Goal: Find specific page/section: Find specific page/section

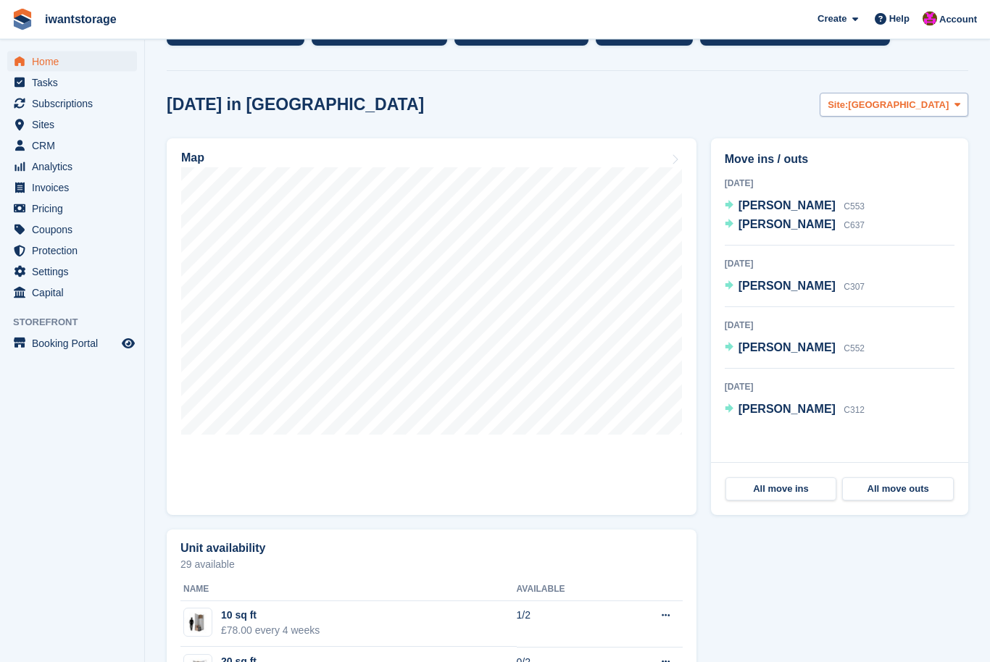
click at [922, 107] on span "[GEOGRAPHIC_DATA]" at bounding box center [898, 106] width 101 height 14
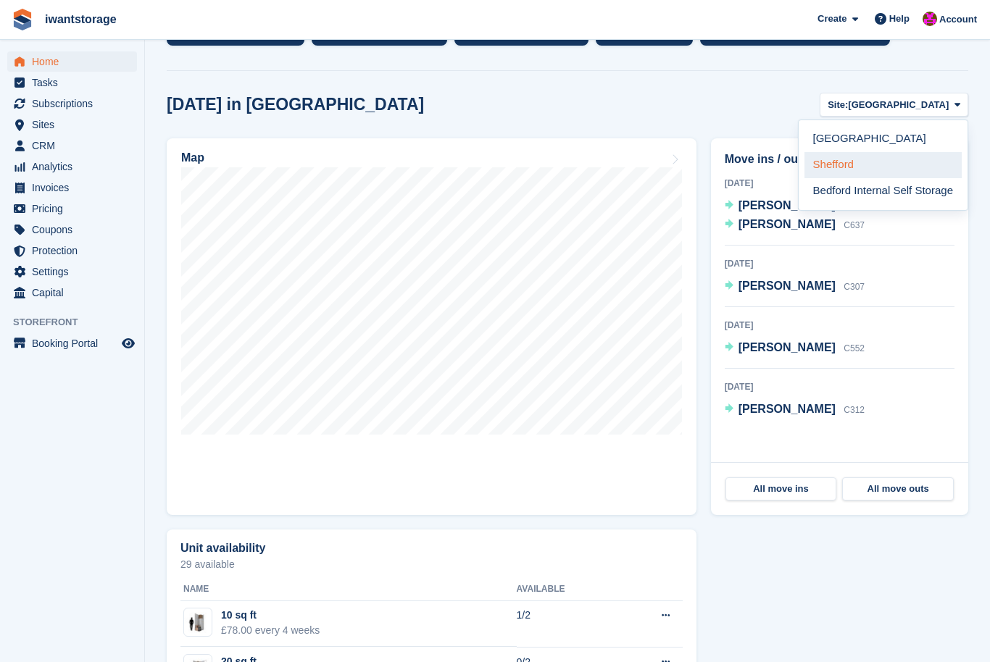
click at [855, 167] on link "Shefford" at bounding box center [882, 165] width 157 height 26
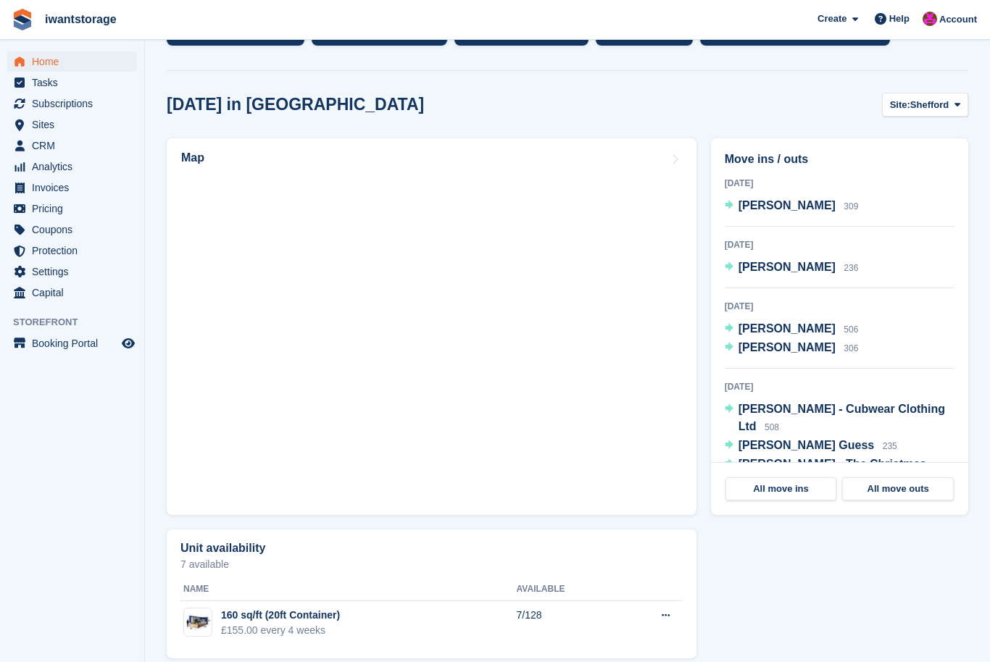
scroll to position [307, 0]
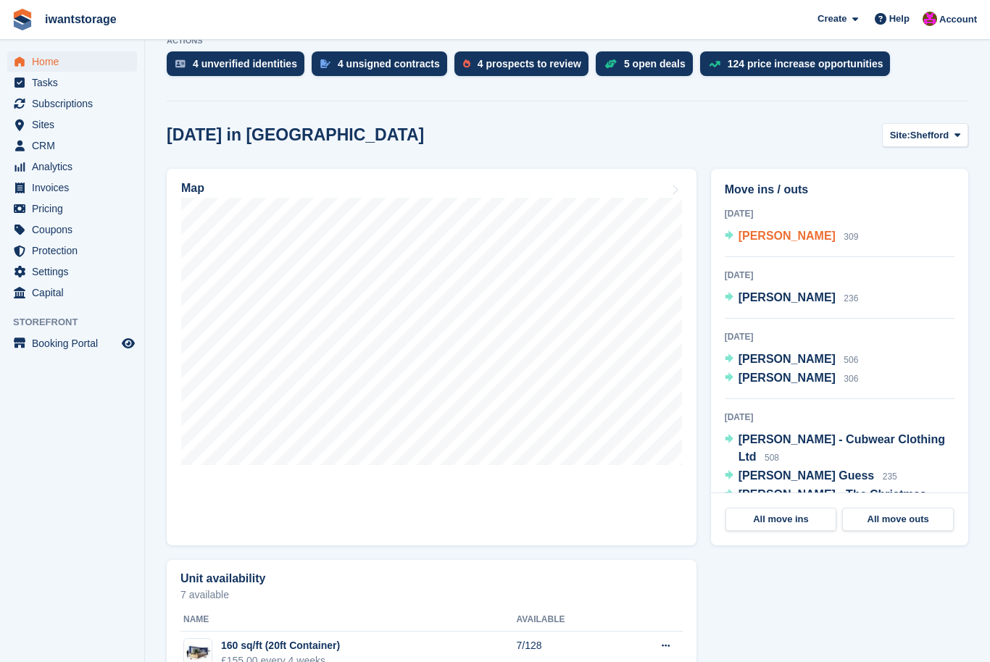
click at [783, 241] on span "[PERSON_NAME]" at bounding box center [786, 236] width 97 height 12
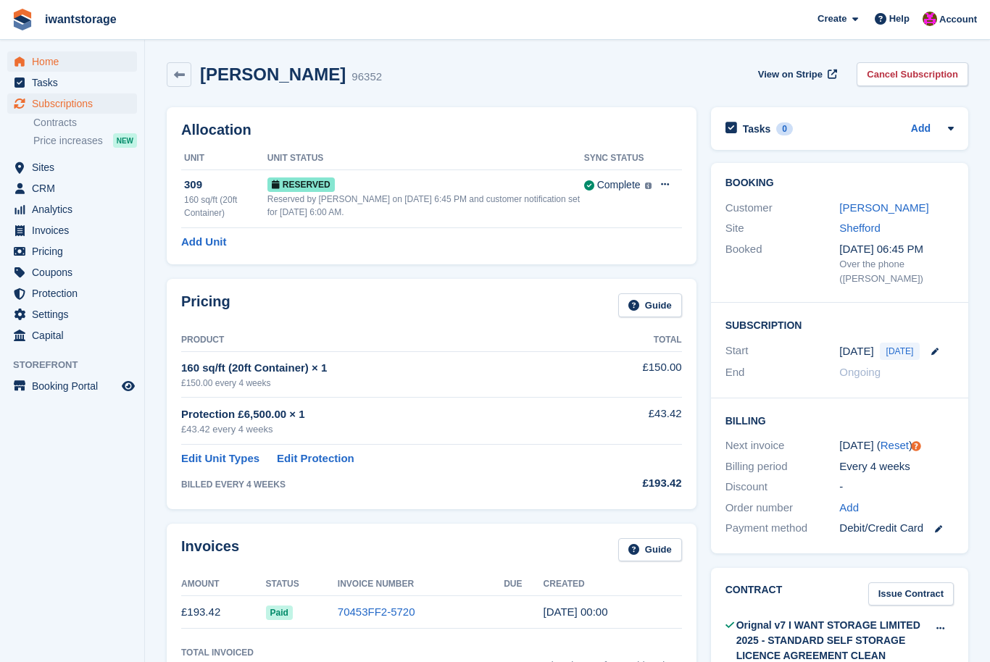
click at [36, 58] on span "Home" at bounding box center [75, 61] width 87 height 20
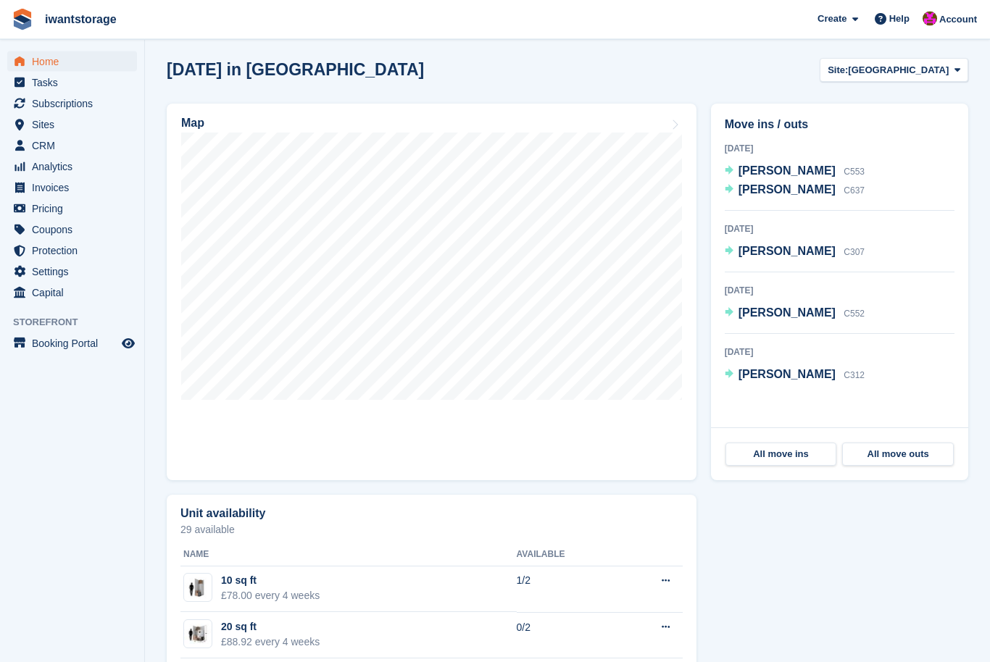
scroll to position [362, 0]
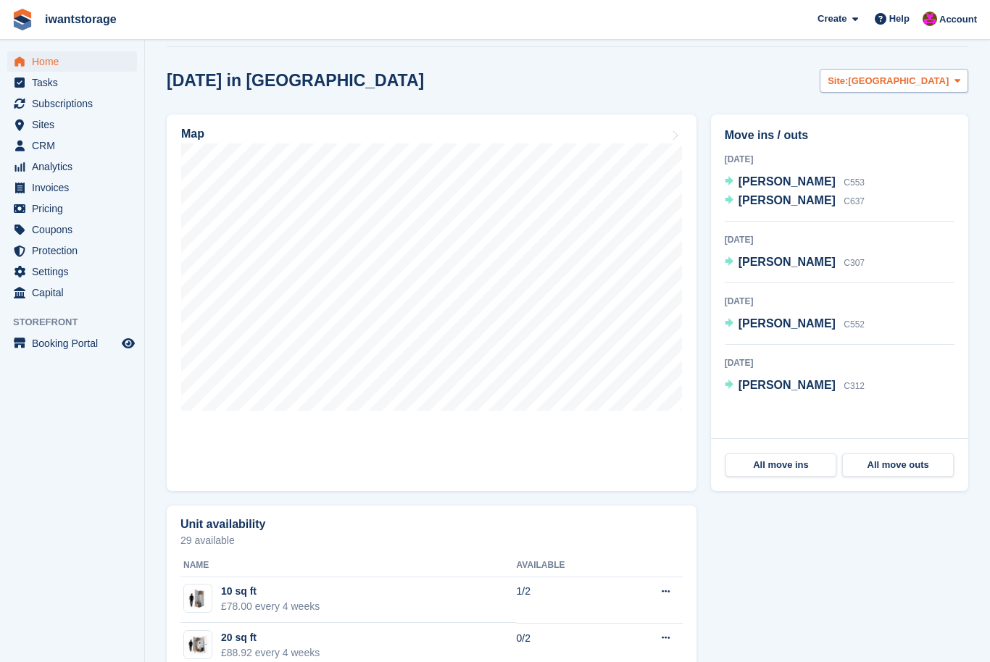
click at [956, 77] on icon at bounding box center [957, 80] width 6 height 9
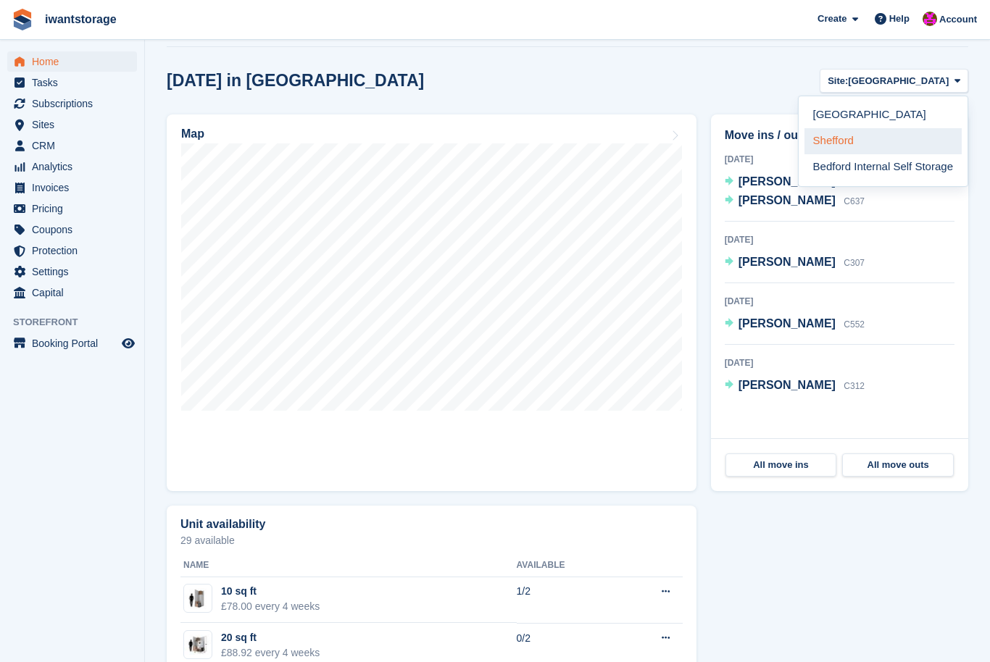
click at [884, 148] on link "Shefford" at bounding box center [882, 141] width 157 height 26
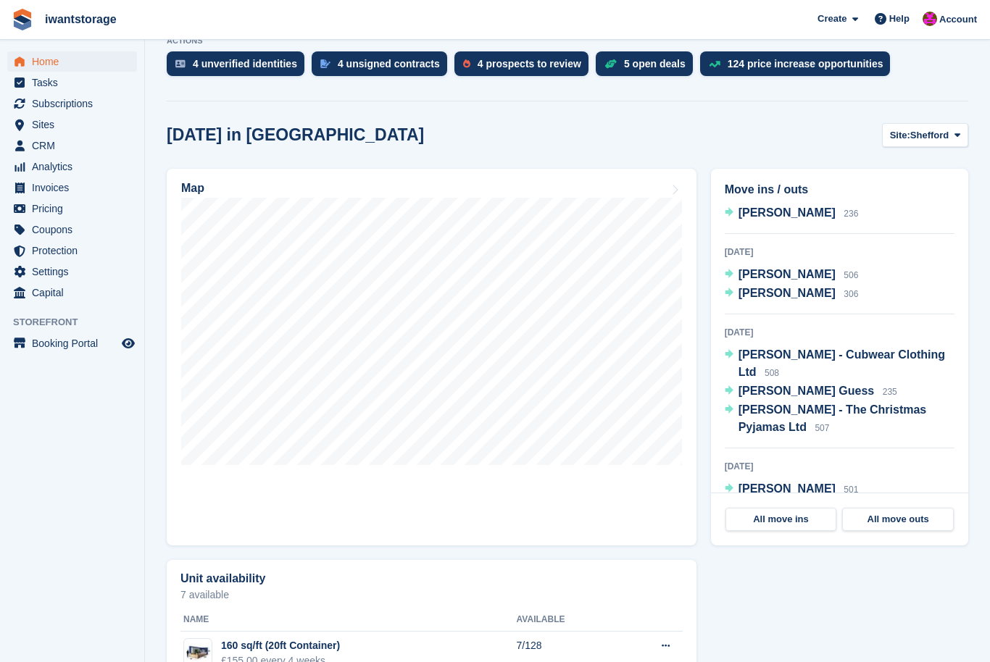
scroll to position [84, 0]
click at [938, 139] on span "Shefford" at bounding box center [929, 135] width 38 height 14
click at [871, 196] on link "Shefford" at bounding box center [882, 196] width 157 height 26
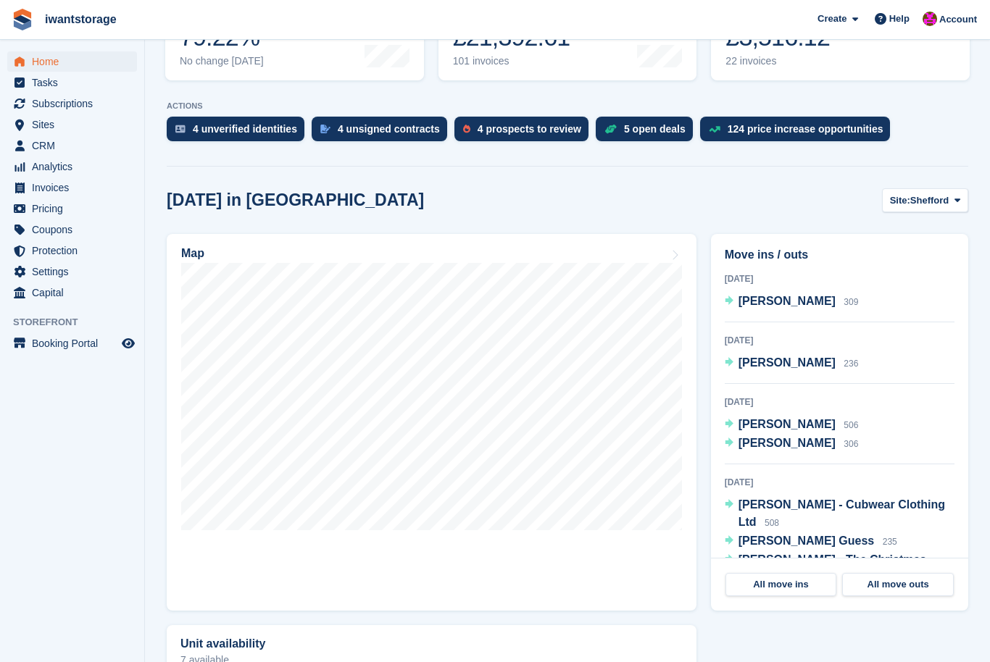
scroll to position [239, 0]
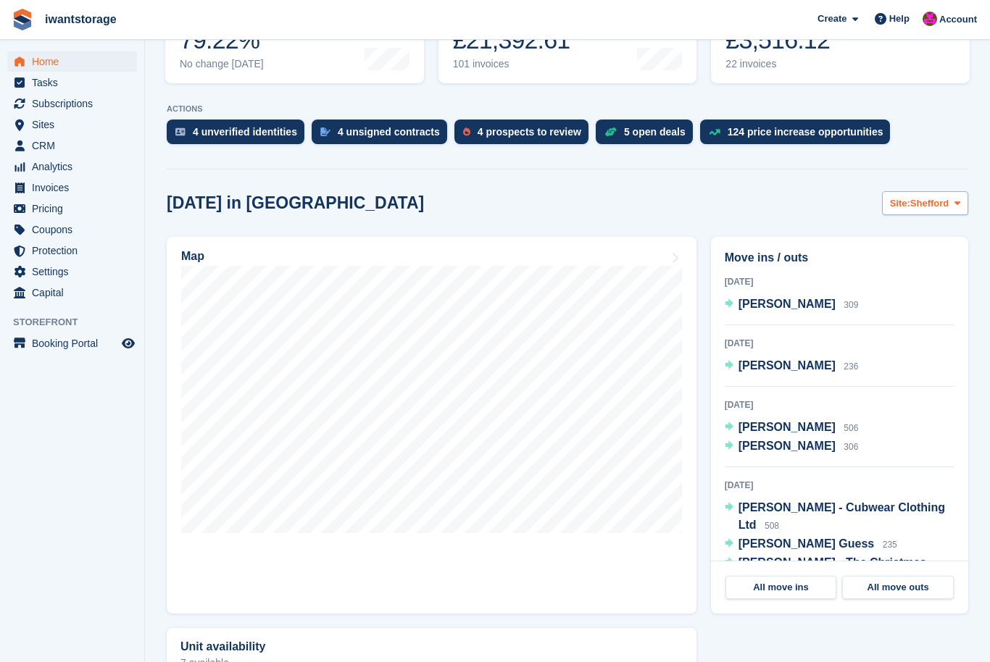
click at [935, 200] on span "Shefford" at bounding box center [929, 203] width 38 height 14
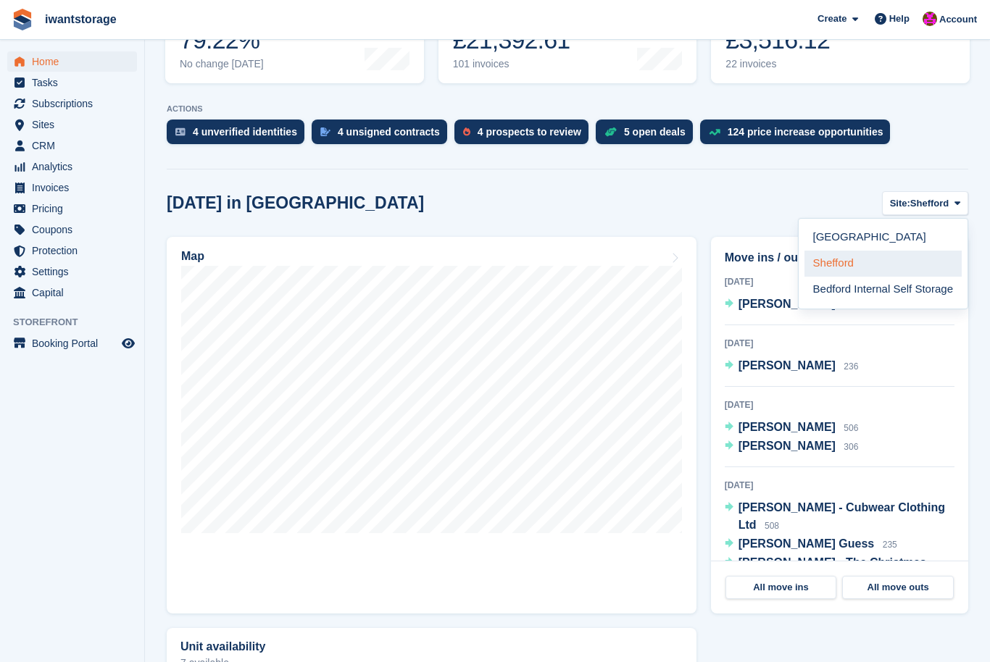
click at [849, 265] on link "Shefford" at bounding box center [882, 264] width 157 height 26
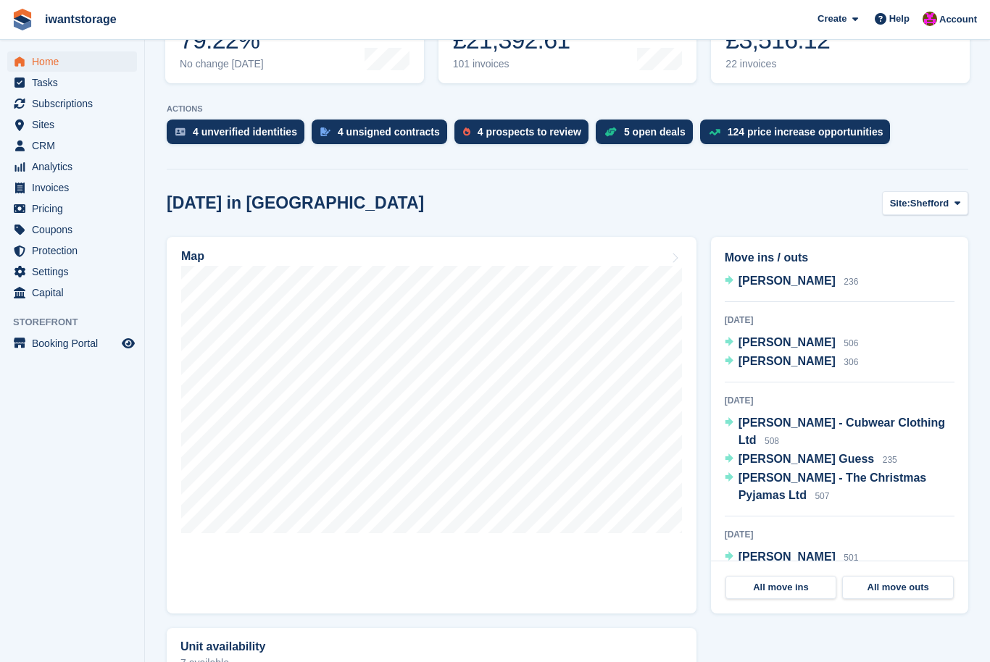
scroll to position [84, 0]
click at [933, 196] on button "Site: Shefford" at bounding box center [925, 203] width 86 height 24
click at [860, 235] on link "[GEOGRAPHIC_DATA]" at bounding box center [882, 238] width 157 height 26
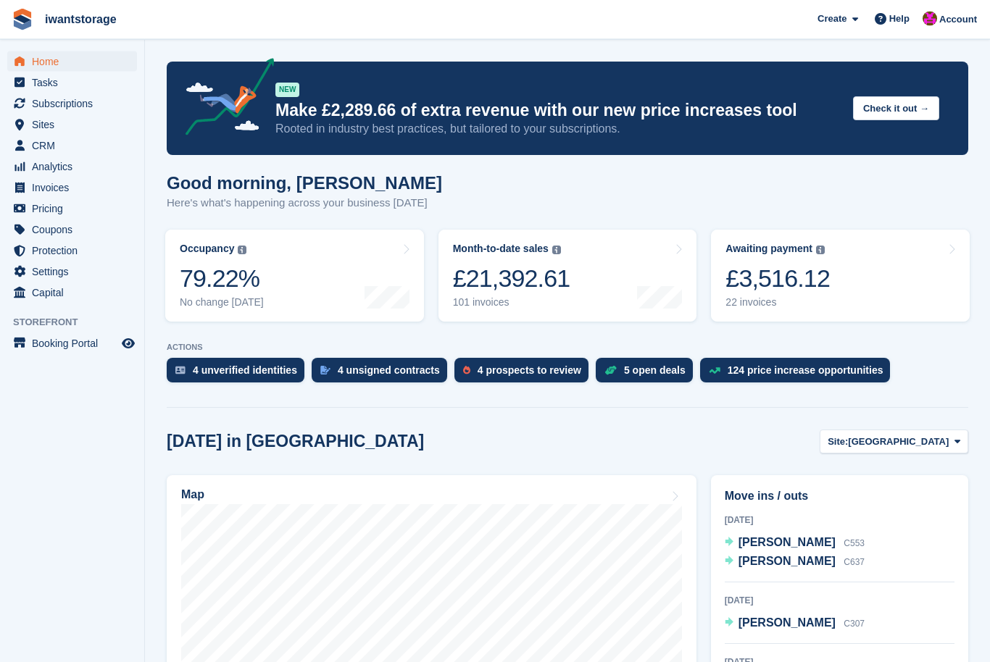
scroll to position [0, 0]
